Goal: Transaction & Acquisition: Purchase product/service

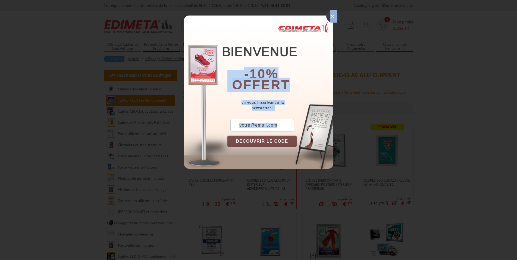
click at [332, 14] on div "×" at bounding box center [332, 16] width 13 height 13
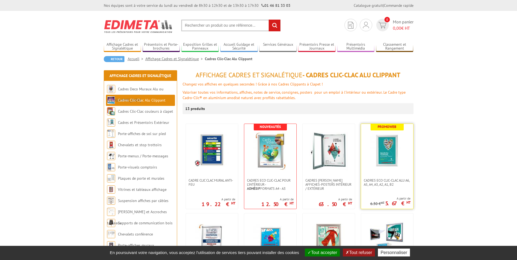
click at [387, 157] on img at bounding box center [387, 151] width 38 height 38
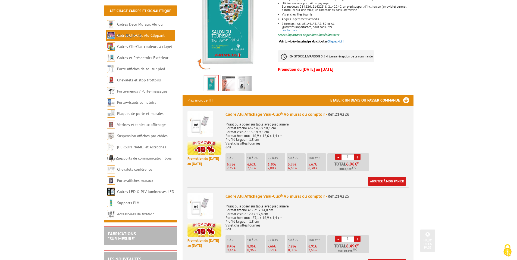
scroll to position [129, 0]
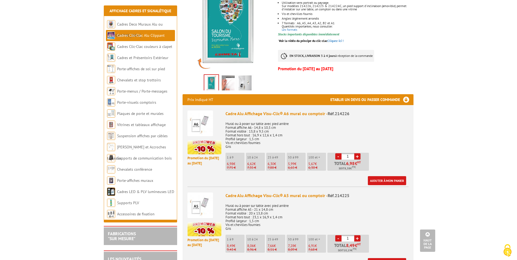
click at [351, 153] on input "1" at bounding box center [348, 156] width 13 height 6
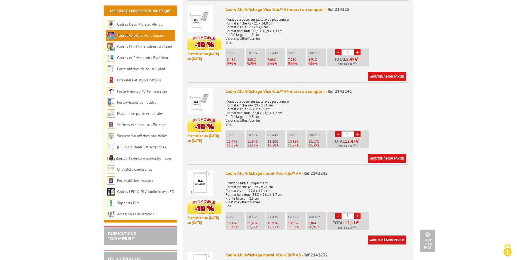
scroll to position [323, 0]
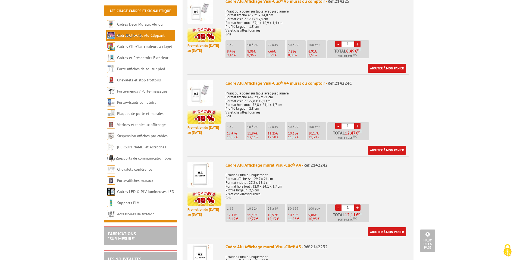
click at [351, 204] on input "1" at bounding box center [348, 207] width 13 height 6
type input "40"
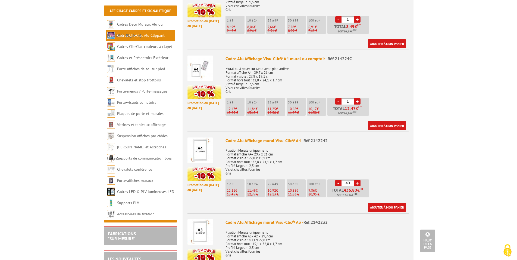
scroll to position [356, 0]
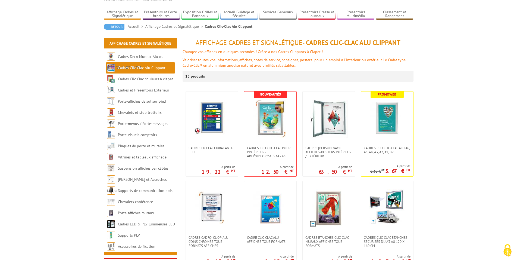
scroll to position [65, 0]
